Goal: Navigation & Orientation: Go to known website

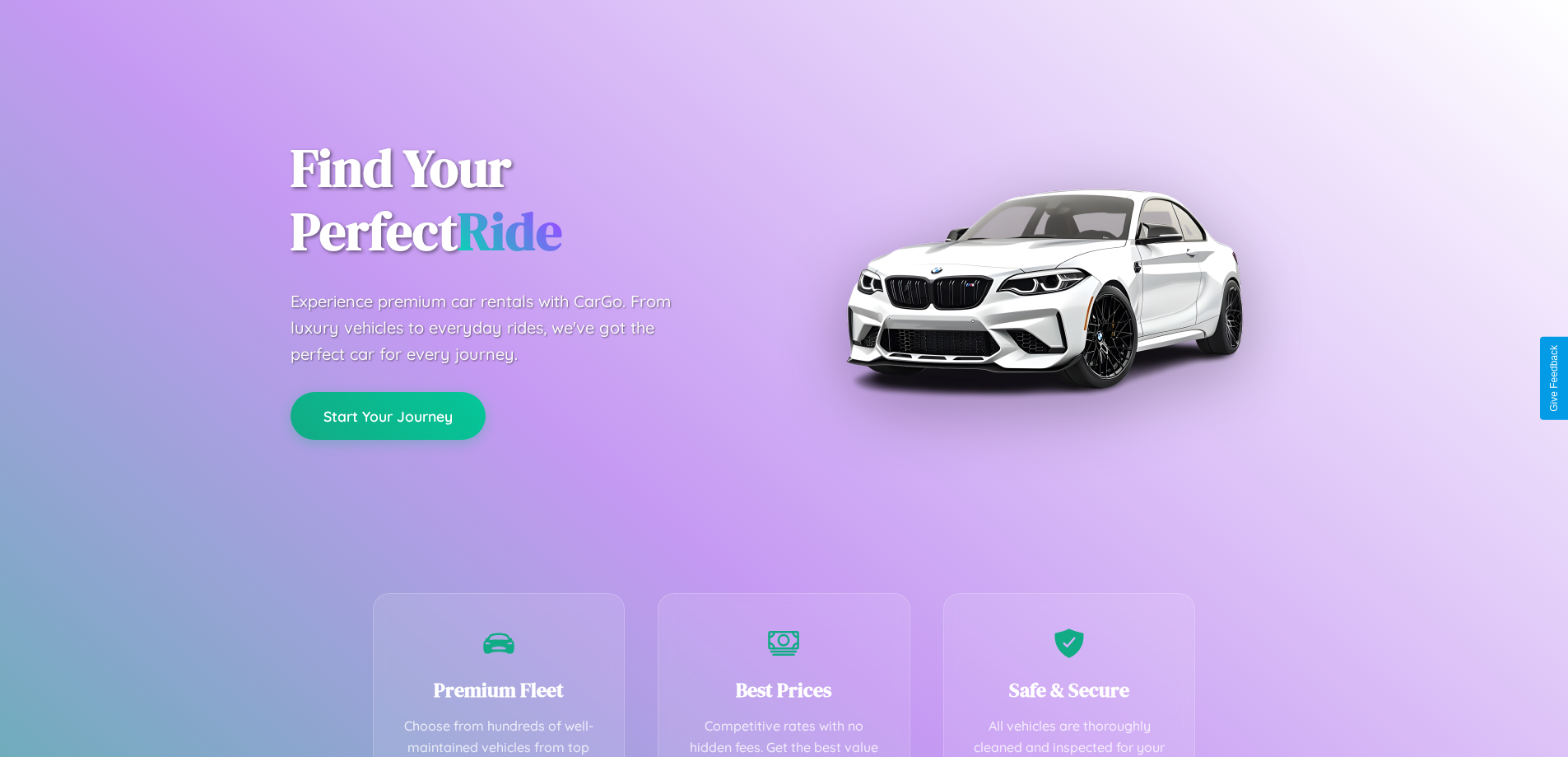
scroll to position [325, 0]
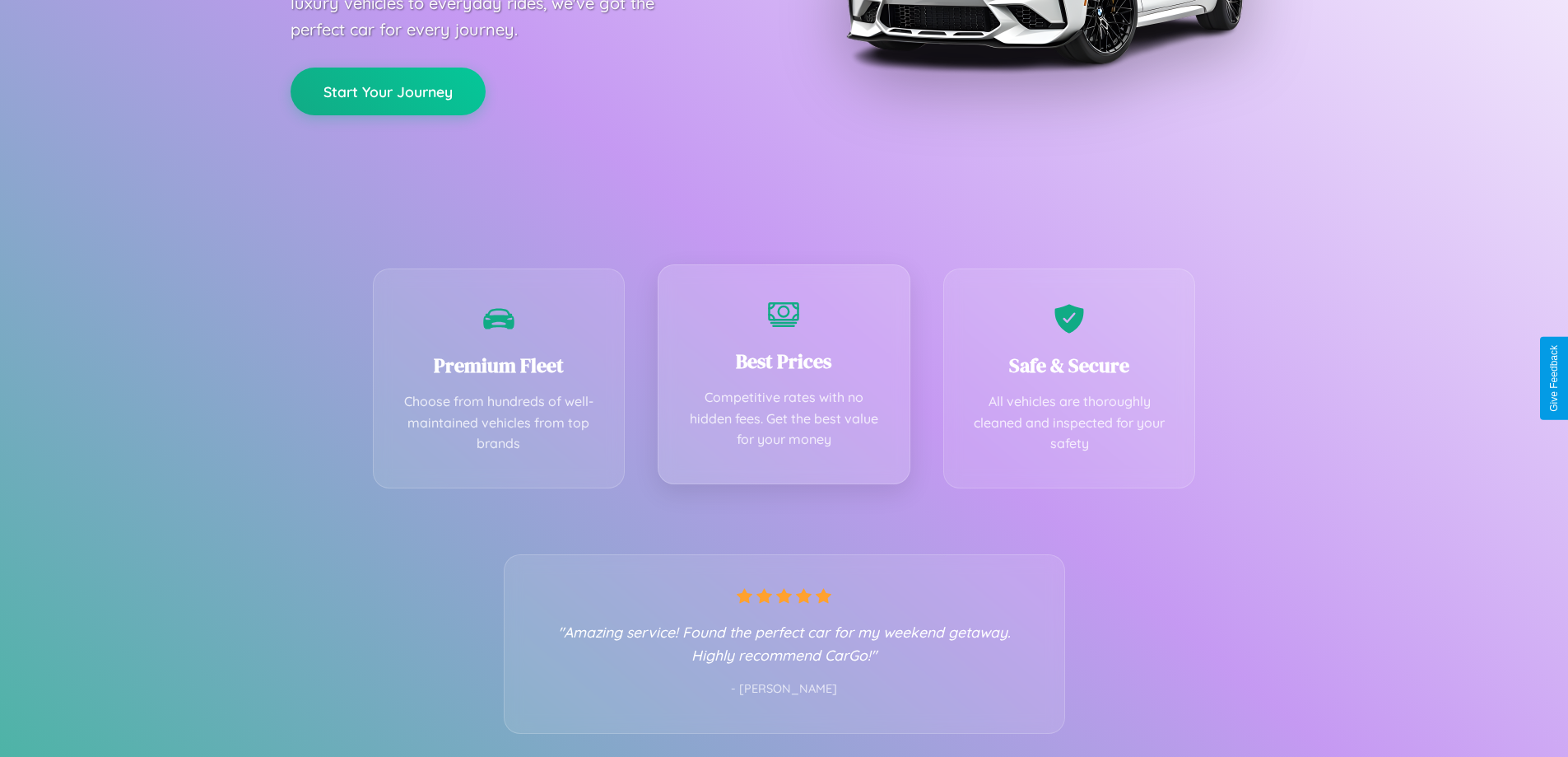
click at [784, 378] on div "Best Prices Competitive rates with no hidden fees. Get the best value for your …" at bounding box center [784, 374] width 253 height 220
click at [388, 91] on button "Start Your Journey" at bounding box center [388, 89] width 195 height 48
click at [388, 89] on button "Start Your Journey" at bounding box center [388, 89] width 195 height 48
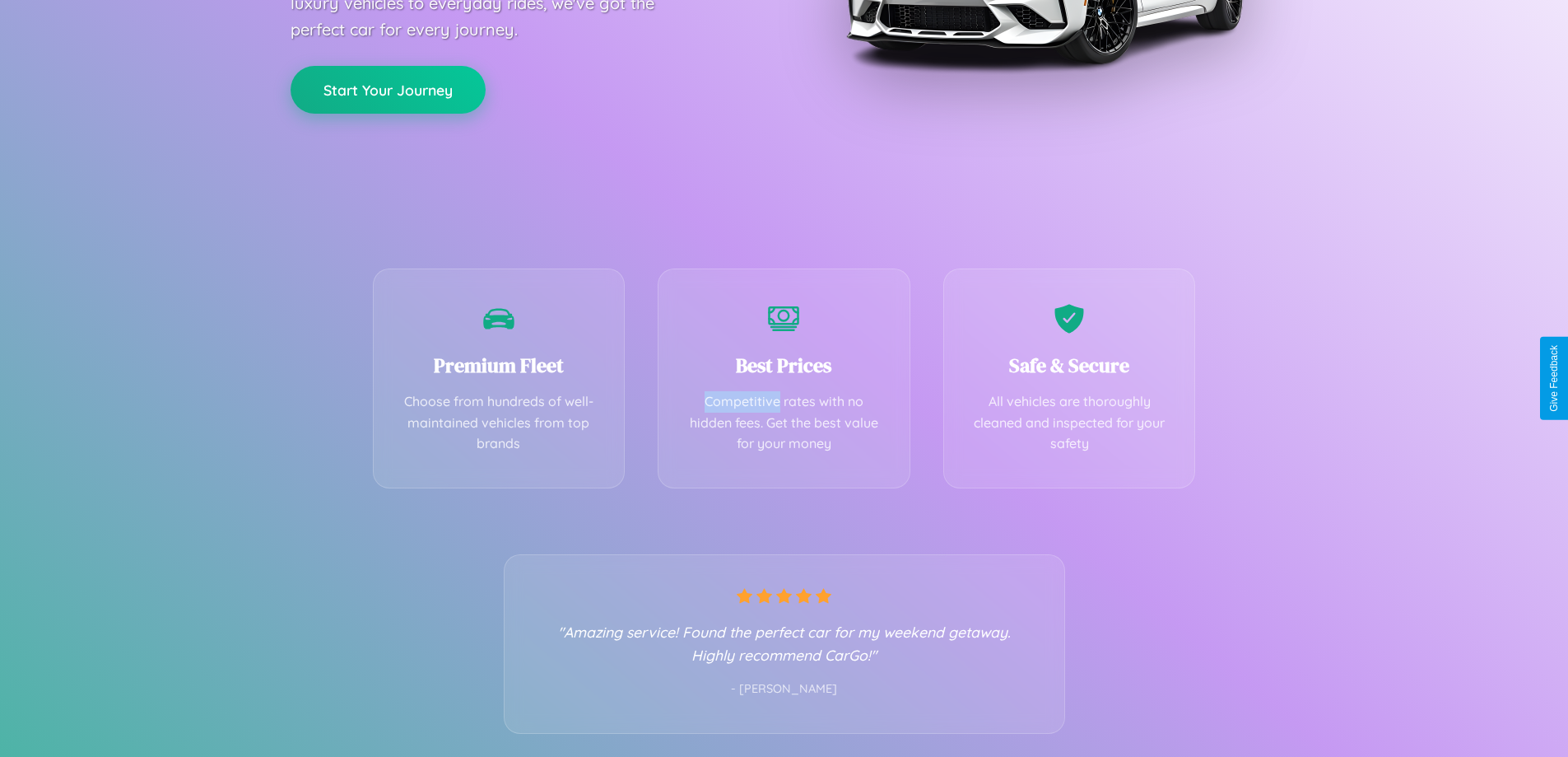
click at [388, 89] on button "Start Your Journey" at bounding box center [388, 89] width 195 height 48
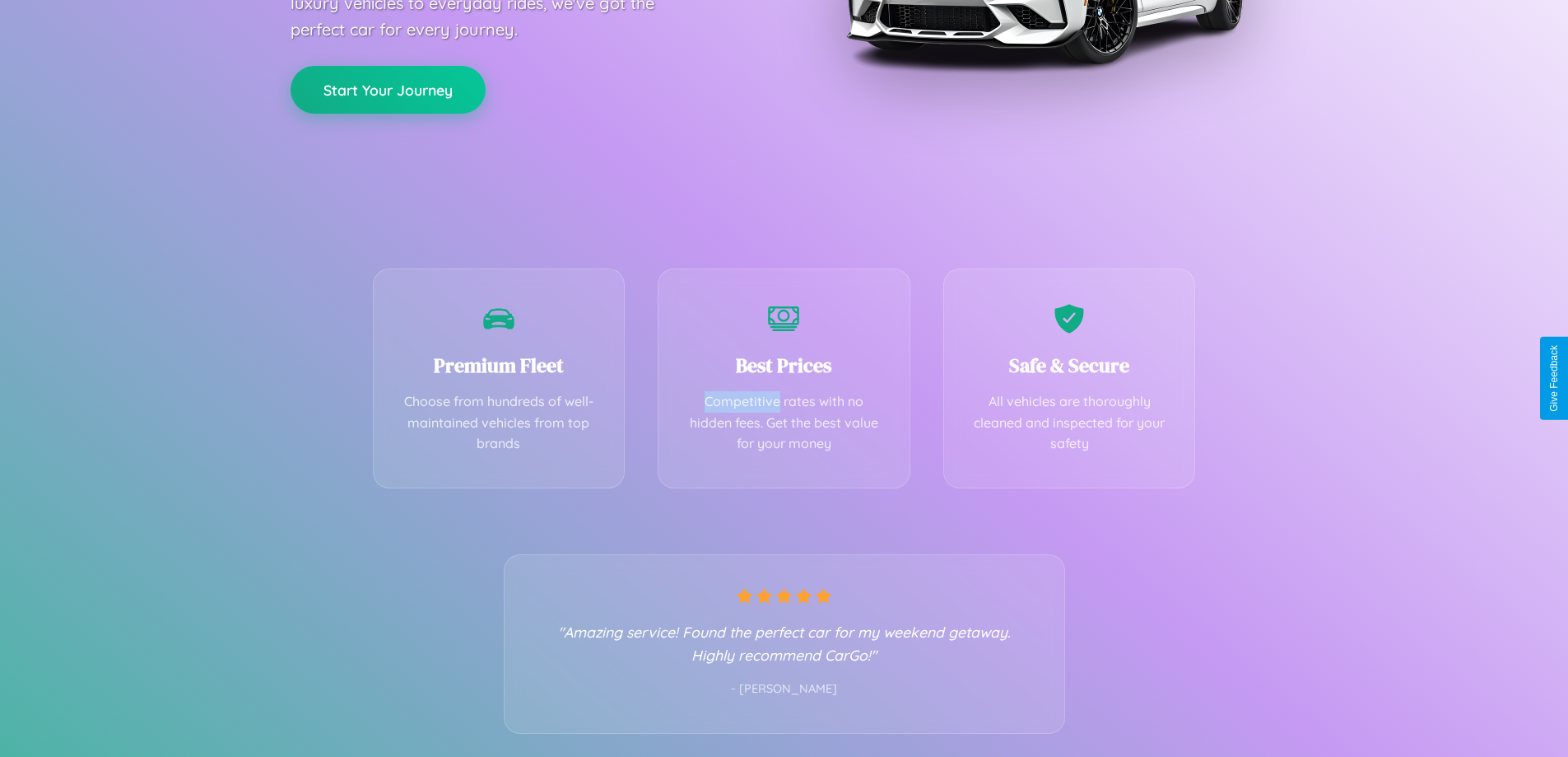
click at [388, 89] on button "Start Your Journey" at bounding box center [388, 89] width 195 height 48
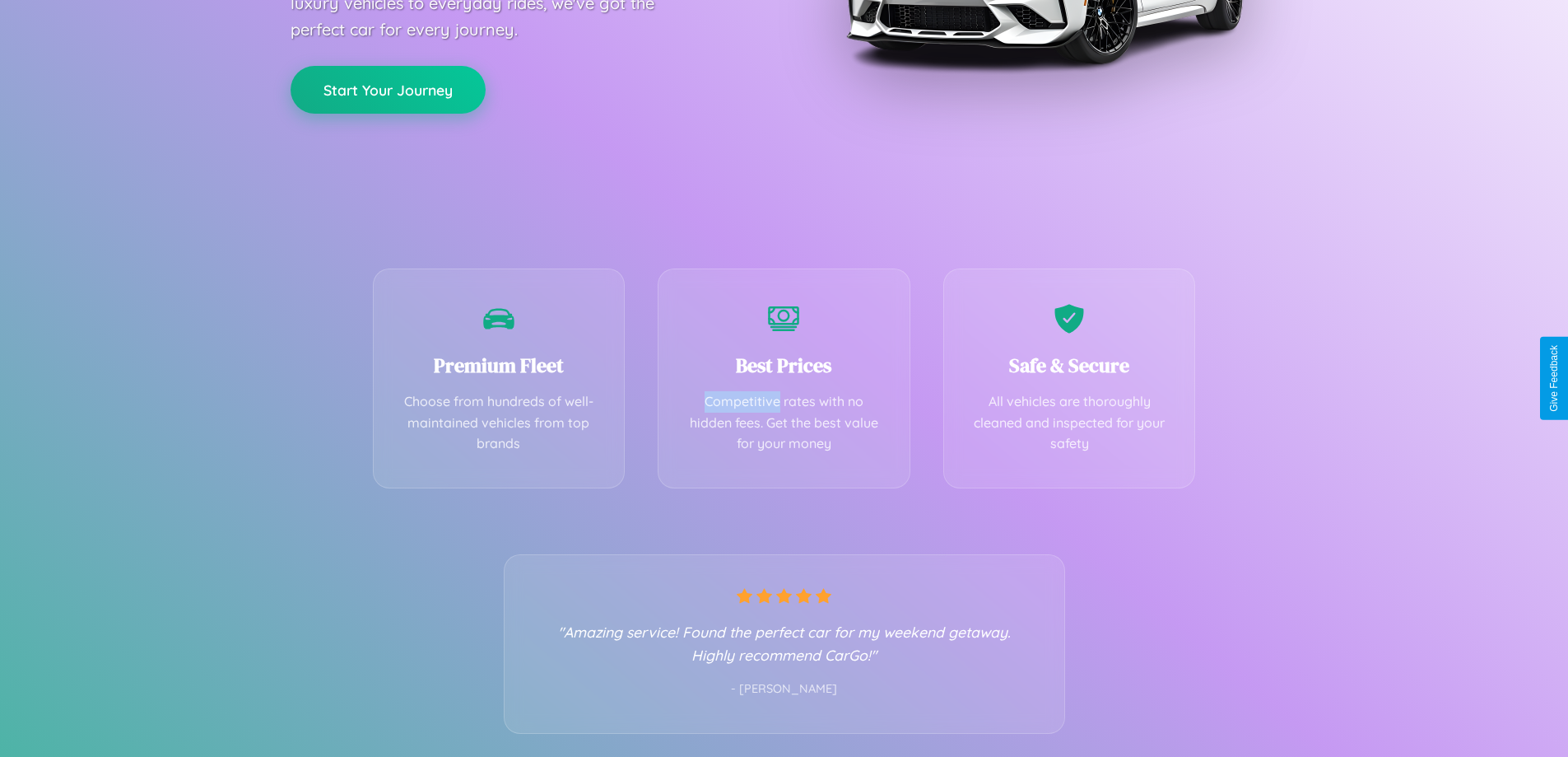
click at [388, 89] on button "Start Your Journey" at bounding box center [388, 89] width 195 height 48
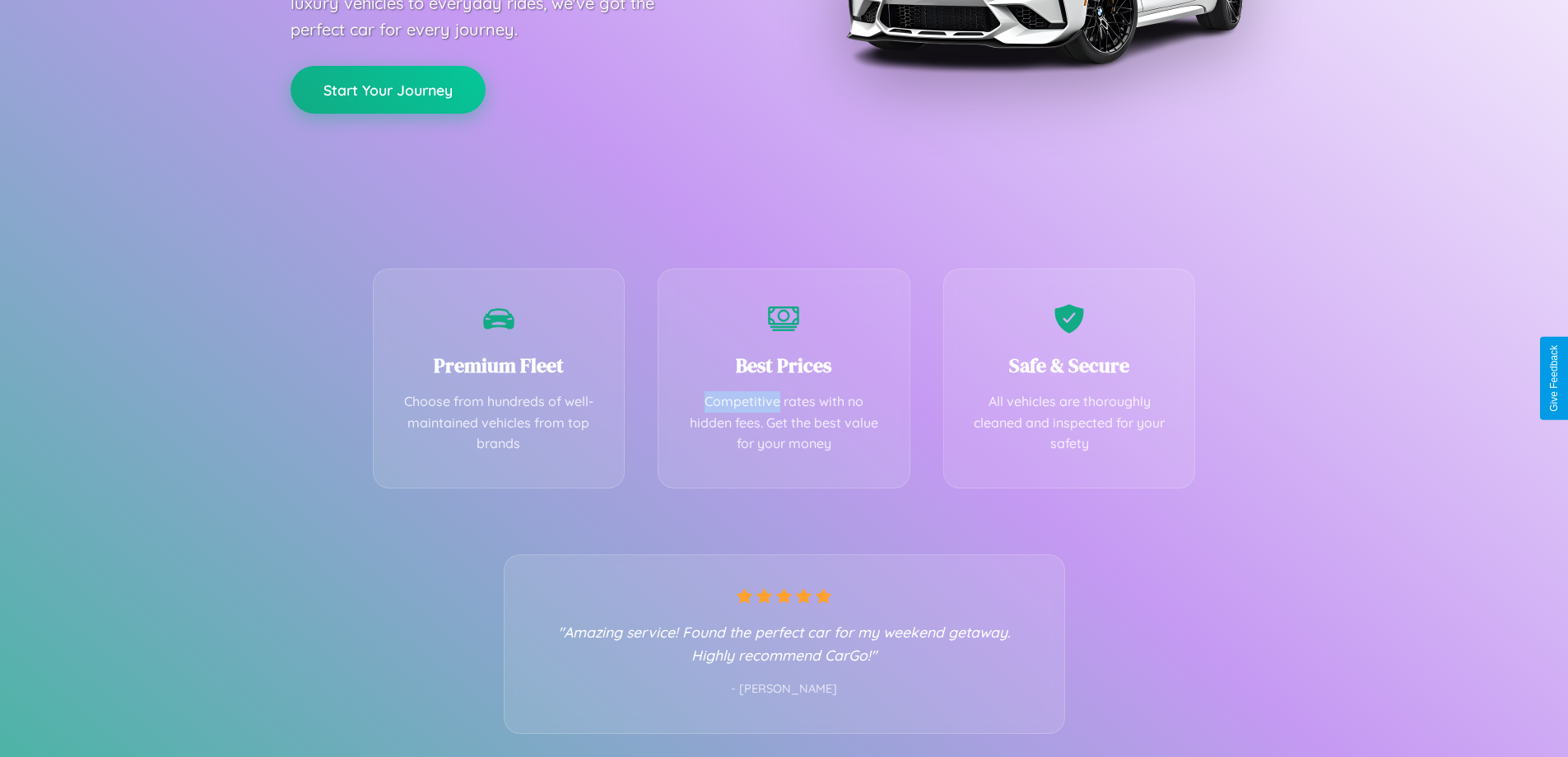
click at [388, 89] on button "Start Your Journey" at bounding box center [388, 89] width 195 height 48
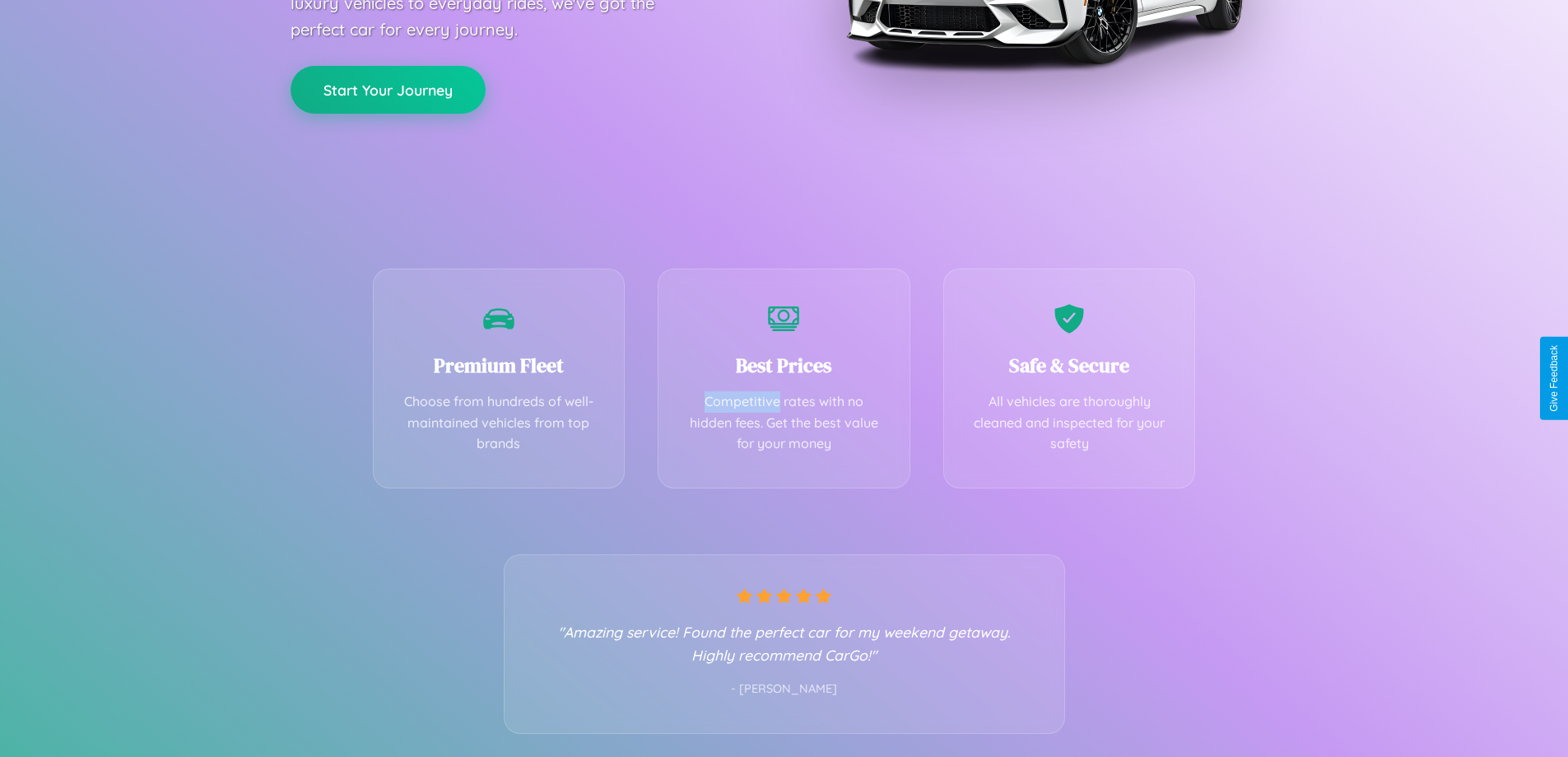
click at [388, 89] on button "Start Your Journey" at bounding box center [388, 89] width 195 height 48
